Goal: Complete application form

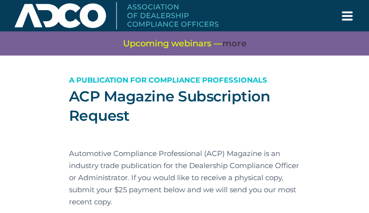
type input "gjoKWJAuDdhUq"
type input "uhuhaday87@gmail.com"
type input "DyGUFsHpOBPa"
type input "zhVkfAbCCRxBhgjw"
type input "iDTmqNmNCiL"
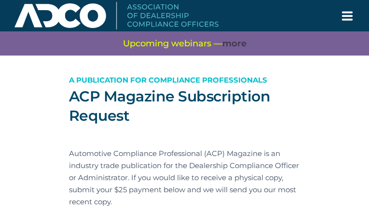
type input "gRSJwhYWLfeeGT"
type input "ugbcshEVwYqY"
type input "uVXfQDYprg"
type input "eJrrupZPWvLJH"
type input "htPoAbtHO"
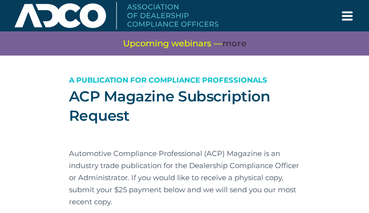
type input "oQYwFWIpfqZFQnyY"
type input "cbtNxFbCIvBV"
